Goal: Transaction & Acquisition: Purchase product/service

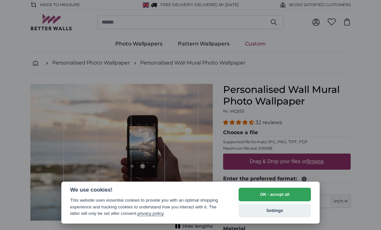
click at [281, 191] on button "OK - accept all" at bounding box center [274, 195] width 72 height 14
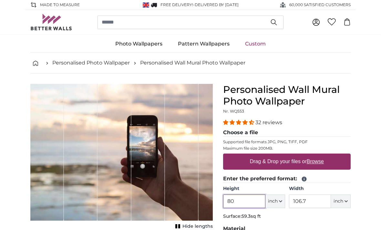
scroll to position [18, 0]
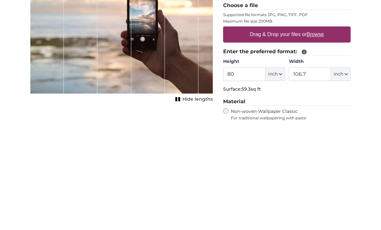
click at [319, 141] on u "Browse" at bounding box center [314, 143] width 17 height 5
click at [319, 135] on input "Drag & Drop your files or Browse" at bounding box center [286, 136] width 127 height 2
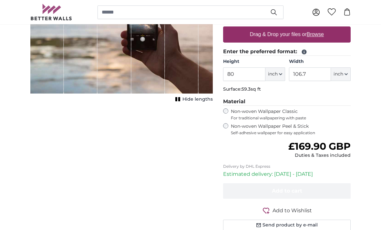
click at [319, 36] on u "Browse" at bounding box center [314, 34] width 17 height 5
click at [319, 28] on input "Drag & Drop your files or Browse" at bounding box center [286, 27] width 127 height 2
type input "**********"
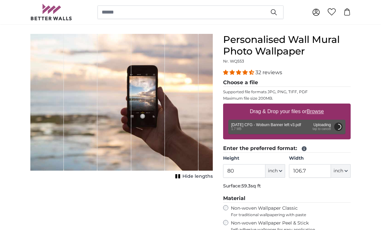
scroll to position [50, 0]
type input "59.4"
type input "234.8"
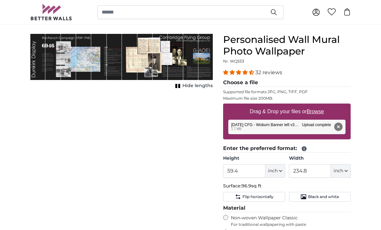
click at [277, 168] on span "inch" at bounding box center [273, 171] width 10 height 6
click at [272, 183] on link "Centimeter (cm)" at bounding box center [274, 188] width 57 height 12
type input "150.9"
type input "596.4"
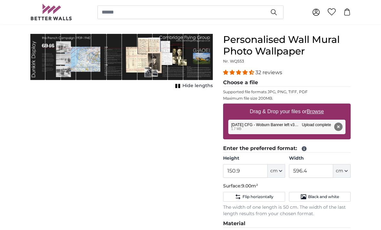
click at [342, 169] on span "cm" at bounding box center [338, 171] width 7 height 6
click at [345, 185] on link "Centimeter (cm)" at bounding box center [341, 188] width 57 height 12
click at [279, 172] on icon "button" at bounding box center [280, 170] width 3 height 3
click at [268, 208] on link "Feet (ft. in.)" at bounding box center [276, 211] width 57 height 12
type input "4"
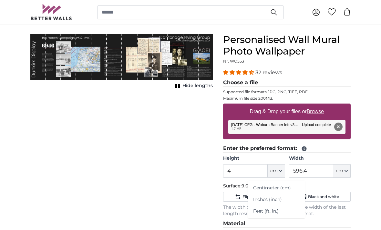
type input "****"
type input "19"
type input "***"
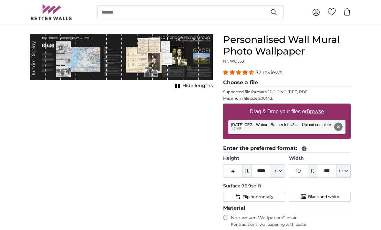
click at [279, 169] on icon "button" at bounding box center [280, 170] width 3 height 3
click at [275, 186] on link "Centimeter (cm)" at bounding box center [277, 188] width 57 height 12
type input "150.9"
type input "596.4"
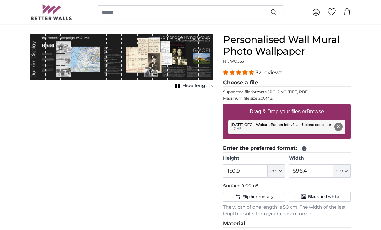
click at [306, 192] on button "Black and white" at bounding box center [320, 197] width 62 height 10
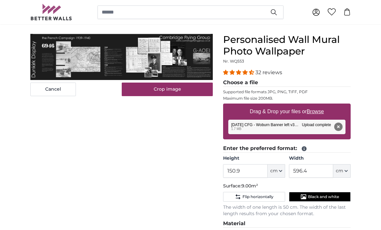
click at [299, 193] on button "Black and white" at bounding box center [320, 197] width 62 height 10
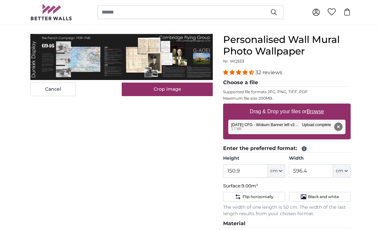
click at [260, 194] on span "Flip horizontally" at bounding box center [257, 196] width 31 height 5
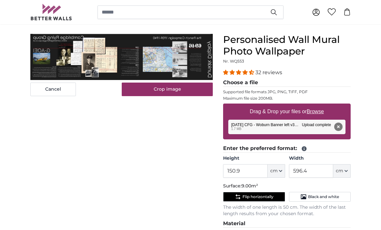
click at [250, 194] on span "Flip horizontally" at bounding box center [257, 196] width 31 height 5
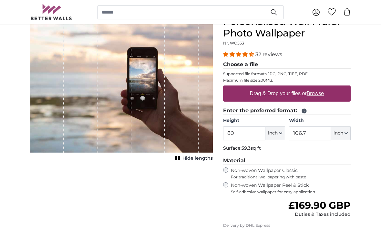
scroll to position [70, 0]
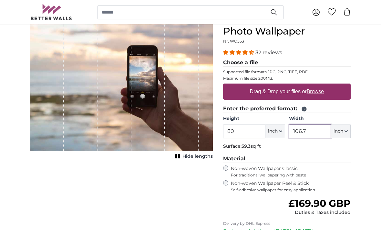
click at [317, 135] on input "106.7" at bounding box center [310, 132] width 42 height 14
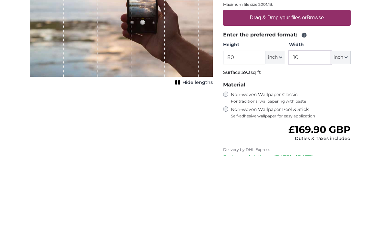
type input "1"
type input "270"
click at [342, 125] on button "inch" at bounding box center [341, 132] width 20 height 14
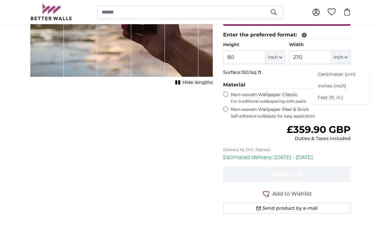
click at [343, 76] on link "Centimeter (cm)" at bounding box center [340, 75] width 57 height 12
type input "203.2"
type input "271.1"
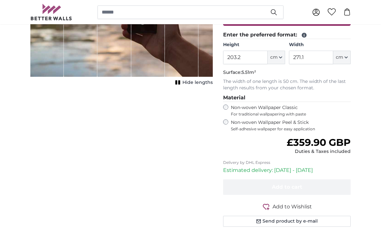
click at [280, 59] on button "cm" at bounding box center [275, 58] width 17 height 14
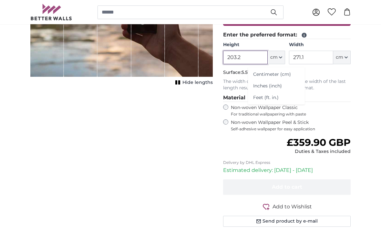
click at [254, 60] on input "203.2" at bounding box center [245, 58] width 44 height 14
type input "2"
type input "100"
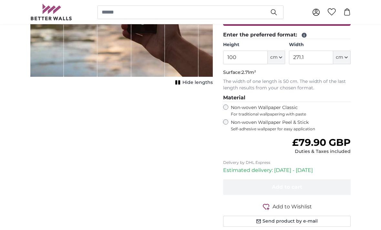
click at [354, 95] on div "Personalised Wall Mural Photo Wallpaper Nr. WQ553 32 reviews Choose a file Supp…" at bounding box center [287, 91] width 138 height 302
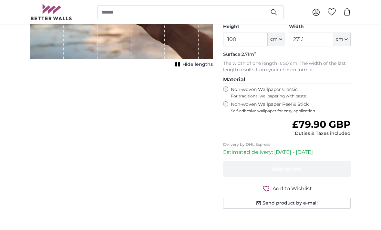
scroll to position [135, 0]
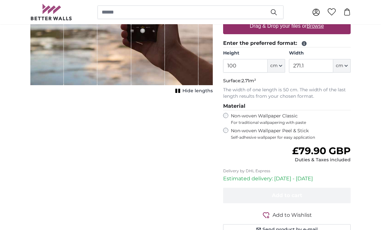
click at [322, 32] on label "Drag & Drop your files or Browse" at bounding box center [286, 26] width 79 height 13
click at [322, 20] on input "Drag & Drop your files or Browse" at bounding box center [286, 19] width 127 height 2
type input "**********"
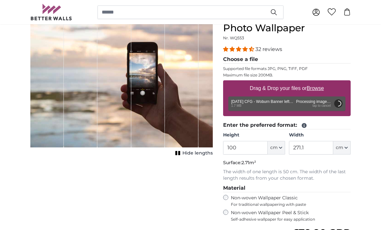
scroll to position [73, 0]
type input "151"
type input "596.5"
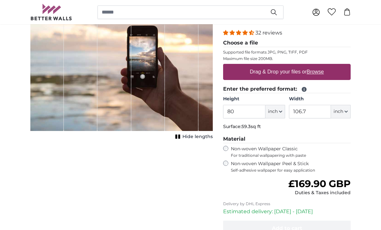
scroll to position [90, 0]
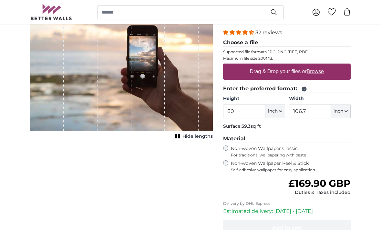
click at [324, 74] on u "Browse" at bounding box center [314, 71] width 17 height 5
click at [324, 65] on input "Drag & Drop your files or Browse" at bounding box center [286, 65] width 127 height 2
type input "**********"
